Goal: Transaction & Acquisition: Purchase product/service

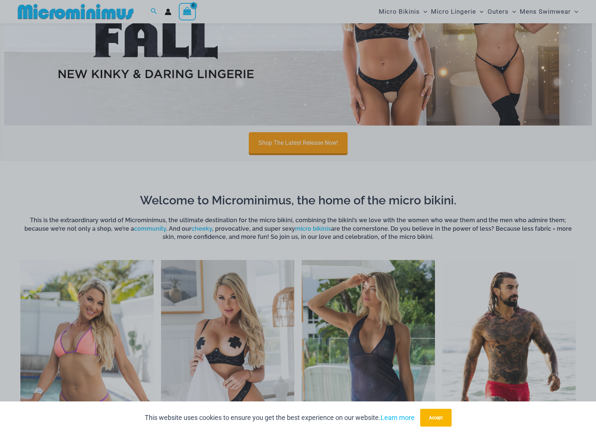
scroll to position [110, 0]
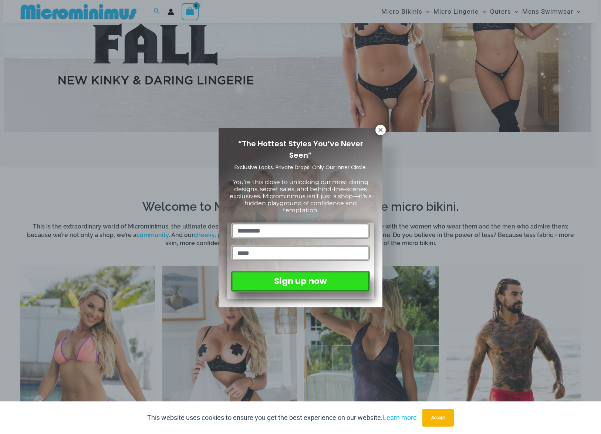
drag, startPoint x: 598, startPoint y: 23, endPoint x: 621, endPoint y: 44, distance: 31.7
click at [392, 130] on div "“The Hottest Styles You’ve Never Seen” Exclusive Looks. Private Drops. Only Our…" at bounding box center [300, 217] width 601 height 434
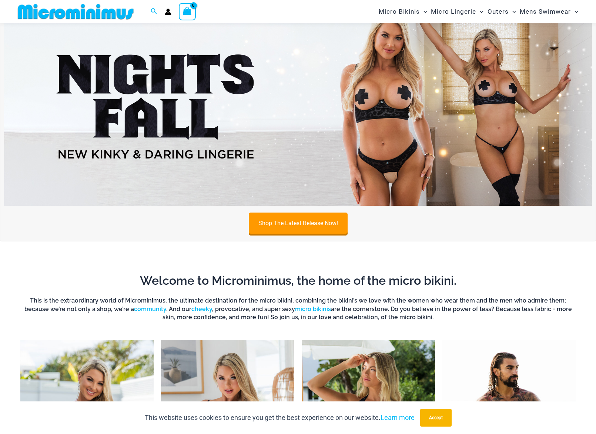
scroll to position [0, 0]
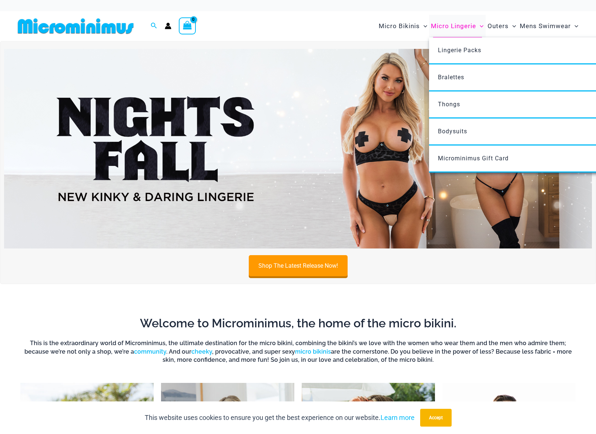
click at [474, 29] on span "Micro Lingerie" at bounding box center [453, 26] width 45 height 19
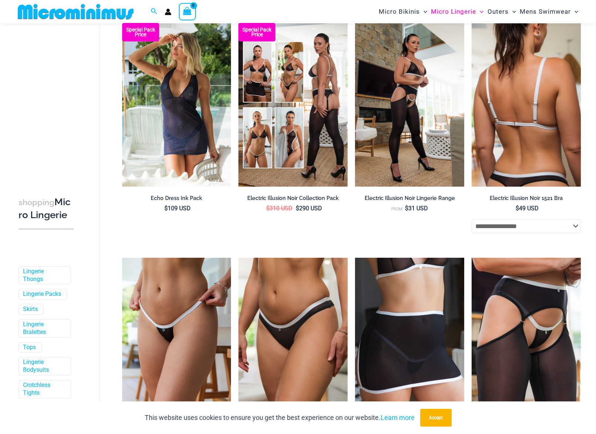
scroll to position [877, 0]
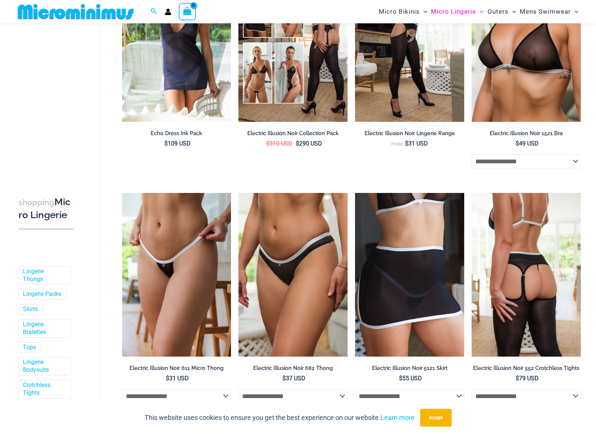
click at [545, 262] on img at bounding box center [525, 275] width 109 height 164
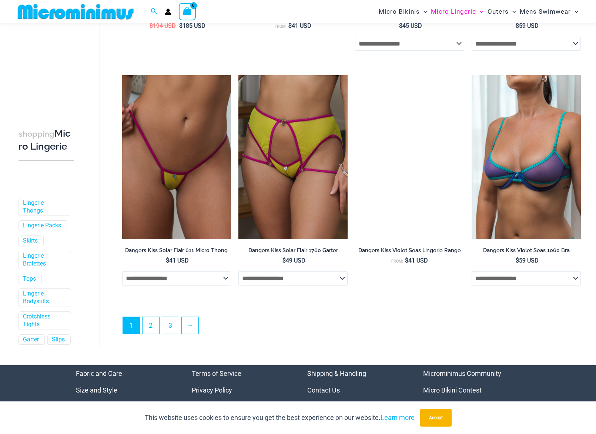
scroll to position [1722, 0]
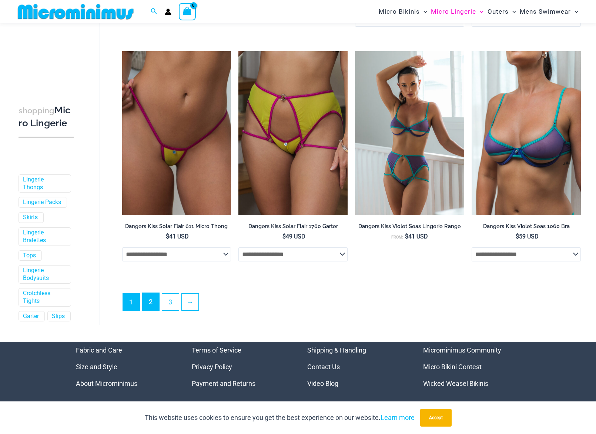
click at [147, 300] on link "2" at bounding box center [150, 301] width 17 height 17
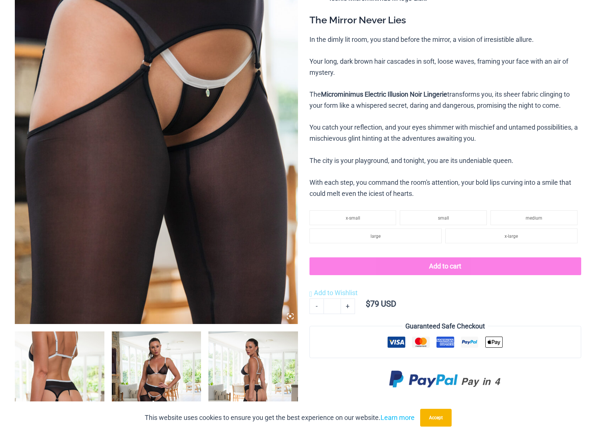
scroll to position [216, 0]
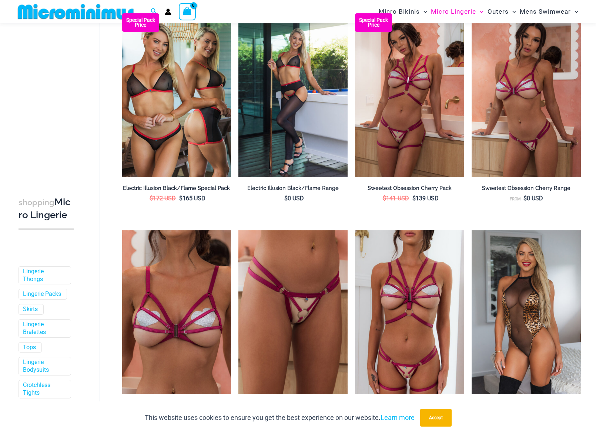
scroll to position [1028, 0]
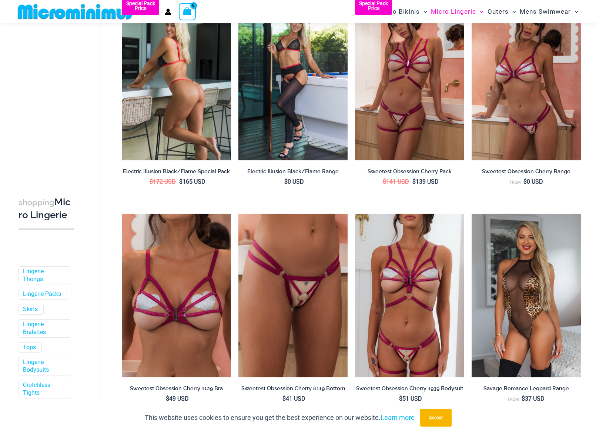
click at [174, 113] on img at bounding box center [176, 79] width 109 height 164
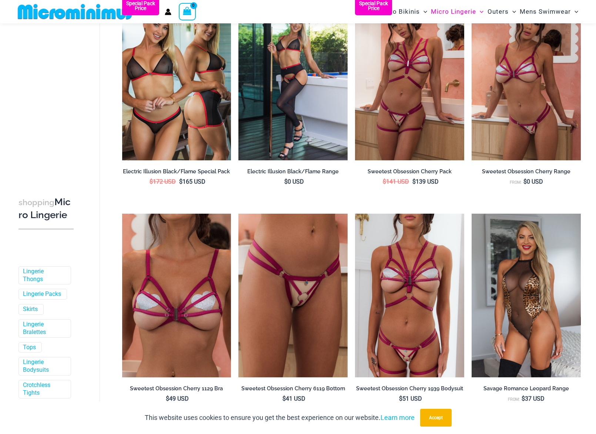
scroll to position [1021, 0]
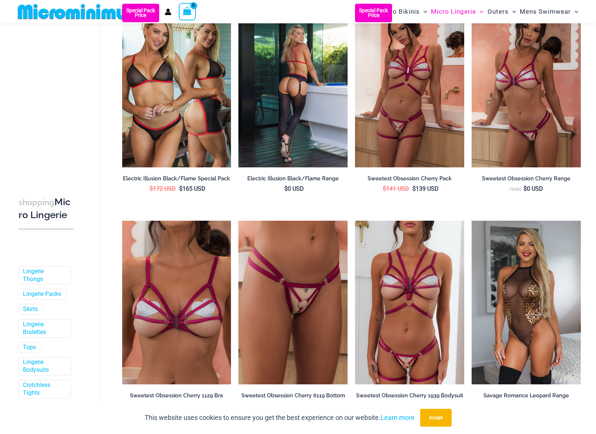
click at [300, 108] on img at bounding box center [292, 86] width 109 height 164
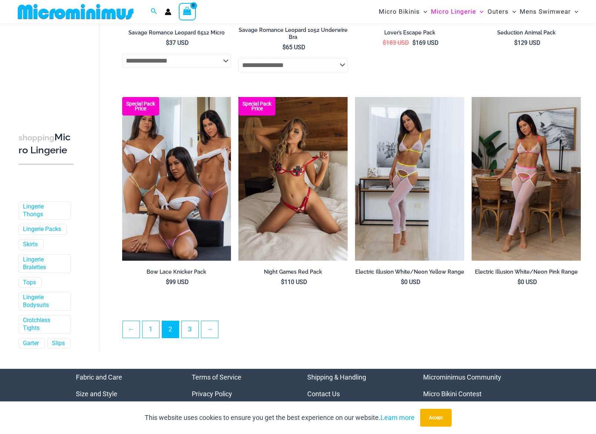
scroll to position [1643, 0]
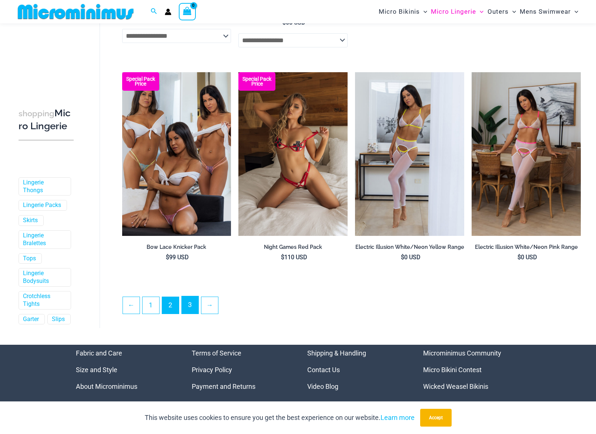
click at [190, 310] on link "3" at bounding box center [190, 304] width 17 height 17
click at [191, 303] on link "3" at bounding box center [190, 304] width 17 height 17
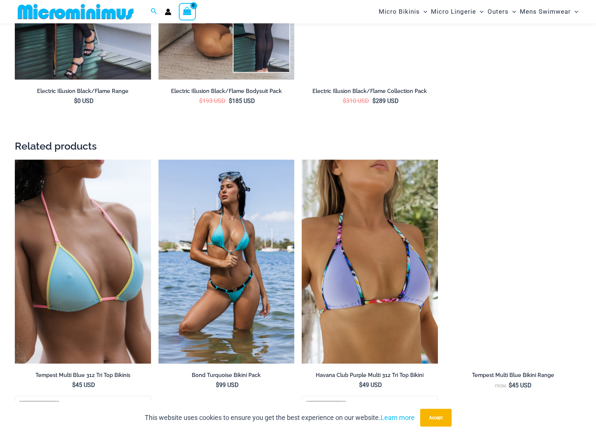
scroll to position [955, 0]
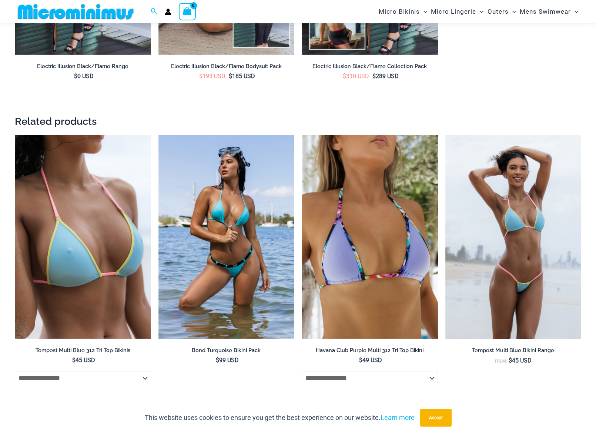
drag, startPoint x: 476, startPoint y: 97, endPoint x: 462, endPoint y: 91, distance: 15.7
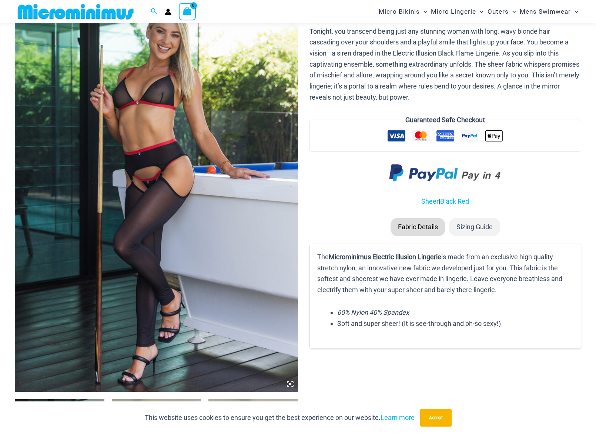
scroll to position [105, 0]
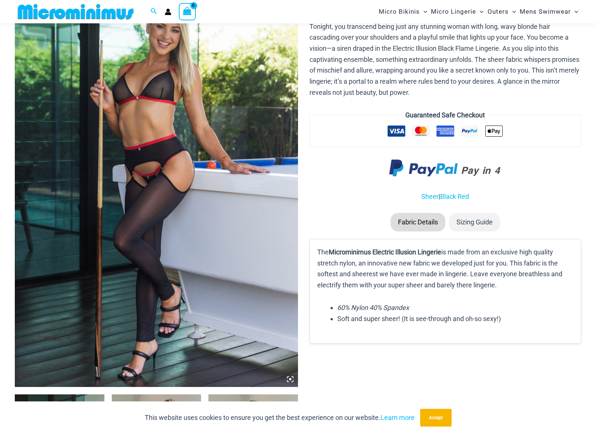
drag, startPoint x: 480, startPoint y: 155, endPoint x: 473, endPoint y: 148, distance: 10.2
